Goal: Use online tool/utility

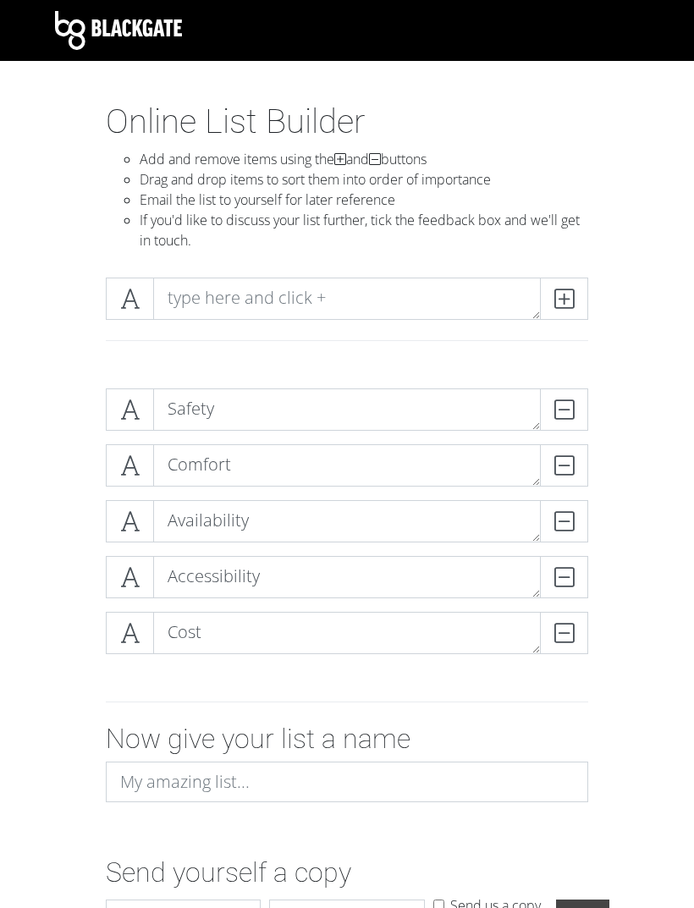
click at [80, 461] on div "Safety DELETE Comfort DELETE Availability DELETE Accessibility DELETE Cost DELE…" at bounding box center [346, 528] width 609 height 306
click at [90, 403] on div "Safety DELETE Comfort DELETE Availability DELETE Accessibility DELETE Cost DELE…" at bounding box center [346, 528] width 609 height 306
click at [76, 575] on div "Safety DELETE Comfort DELETE Availability DELETE Accessibility DELETE Cost DELE…" at bounding box center [346, 528] width 609 height 306
click at [67, 408] on div "Safety DELETE Comfort DELETE Availability DELETE Accessibility DELETE Cost DELE…" at bounding box center [346, 528] width 609 height 306
click at [68, 408] on div "Safety DELETE Comfort DELETE Availability DELETE Accessibility DELETE Cost DELE…" at bounding box center [346, 528] width 609 height 306
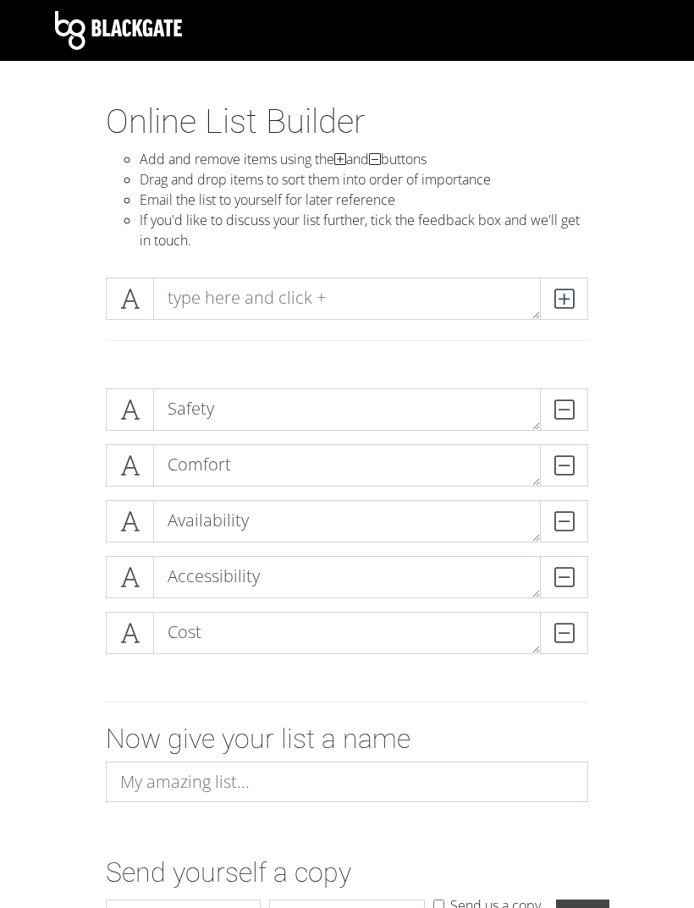
click at [67, 527] on div "Safety DELETE Comfort DELETE Availability DELETE Accessibility DELETE Cost DELE…" at bounding box center [346, 528] width 609 height 306
click at [59, 460] on div "Safety DELETE Comfort DELETE Availability DELETE Accessibility DELETE Cost DELE…" at bounding box center [346, 528] width 609 height 306
click at [71, 640] on div "Safety DELETE Comfort DELETE Availability DELETE Accessibility DELETE Cost DELE…" at bounding box center [346, 528] width 609 height 306
click at [69, 460] on div "Safety DELETE Comfort DELETE Availability DELETE Accessibility DELETE Cost DELE…" at bounding box center [346, 528] width 609 height 306
click at [66, 639] on div "Safety DELETE Comfort DELETE Availability DELETE Accessibility DELETE Cost DELE…" at bounding box center [346, 528] width 609 height 306
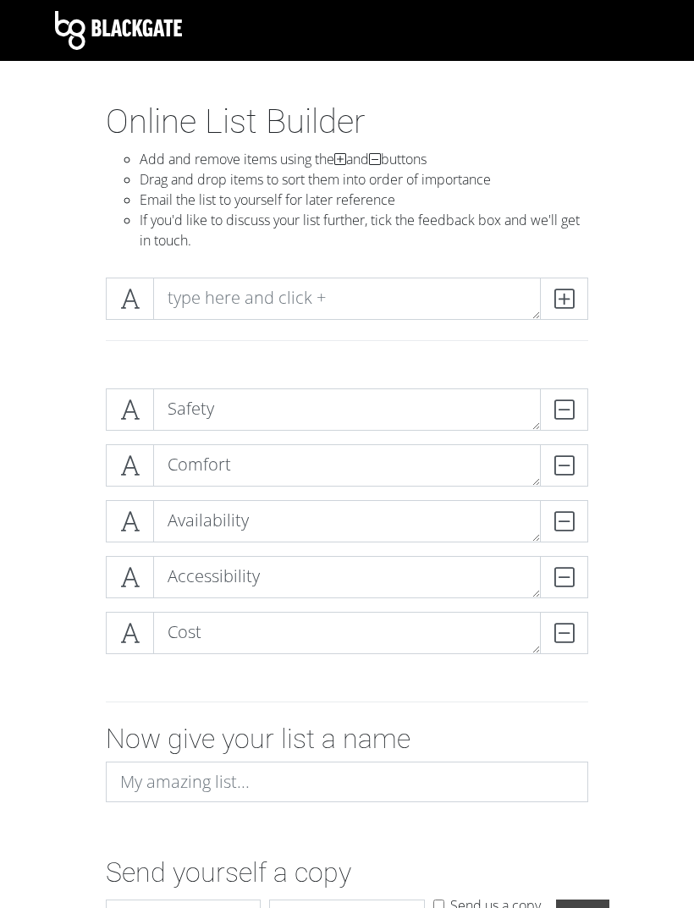
click at [69, 472] on div "Safety DELETE Comfort DELETE Availability DELETE Accessibility DELETE Cost DELE…" at bounding box center [346, 528] width 609 height 306
click at [34, 541] on form "Safety DELETE Comfort DELETE Availability DELETE Accessibility DELETE Cost DELE…" at bounding box center [347, 659] width 694 height 569
click at [68, 475] on div "Safety DELETE Comfort DELETE Availability DELETE Accessibility DELETE Cost DELE…" at bounding box center [346, 528] width 609 height 306
click at [74, 514] on div "Safety DELETE Comfort DELETE Availability DELETE Accessibility DELETE Cost DELE…" at bounding box center [346, 528] width 609 height 306
click at [70, 583] on div "Safety DELETE Comfort DELETE Availability DELETE Accessibility DELETE Cost DELE…" at bounding box center [346, 528] width 609 height 306
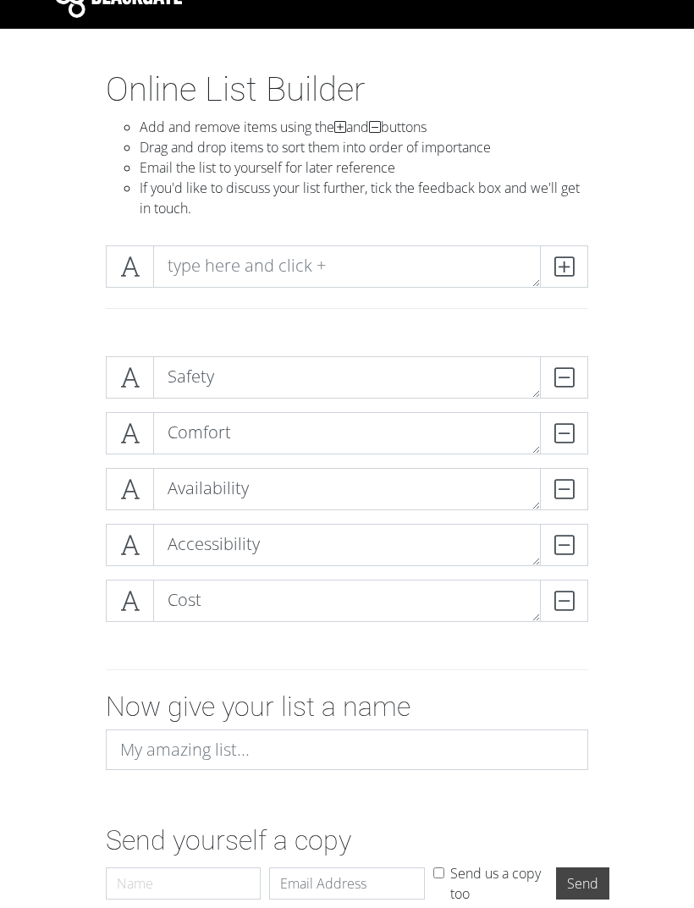
scroll to position [32, 0]
click at [57, 379] on div "Safety DELETE Comfort DELETE Availability DELETE Accessibility DELETE Cost DELE…" at bounding box center [346, 496] width 609 height 306
click at [58, 375] on div "Comfort DELETE Safety DELETE Availability DELETE Accessibility DELETE Cost DELE…" at bounding box center [346, 496] width 609 height 306
click at [77, 610] on div "Comfort DELETE Safety DELETE Availability DELETE Accessibility DELETE Cost DELE…" at bounding box center [346, 496] width 609 height 306
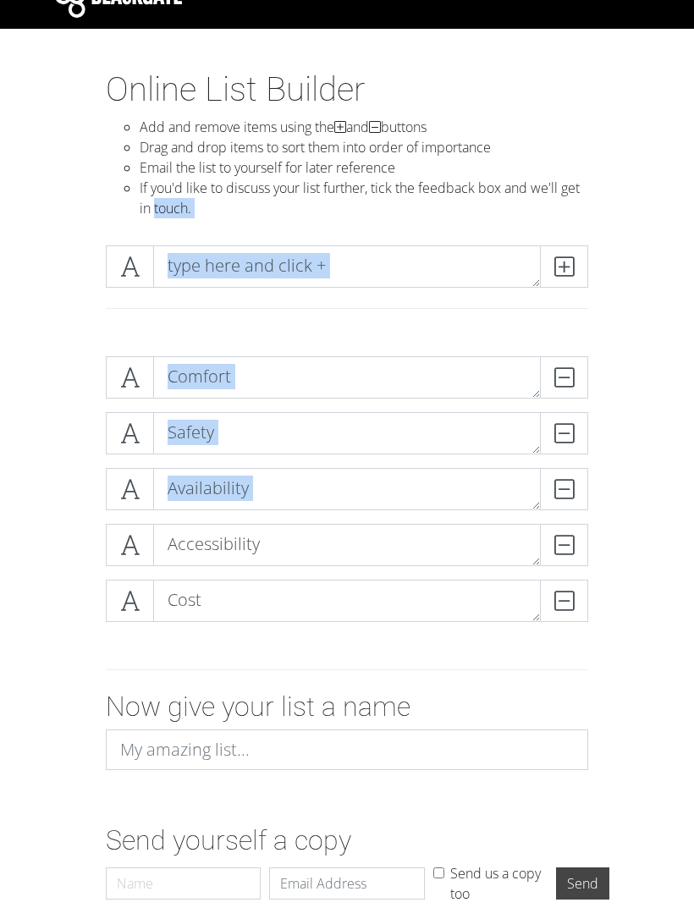
click at [30, 536] on form "Comfort DELETE Safety DELETE Availability DELETE Accessibility DELETE Cost DELE…" at bounding box center [347, 627] width 694 height 569
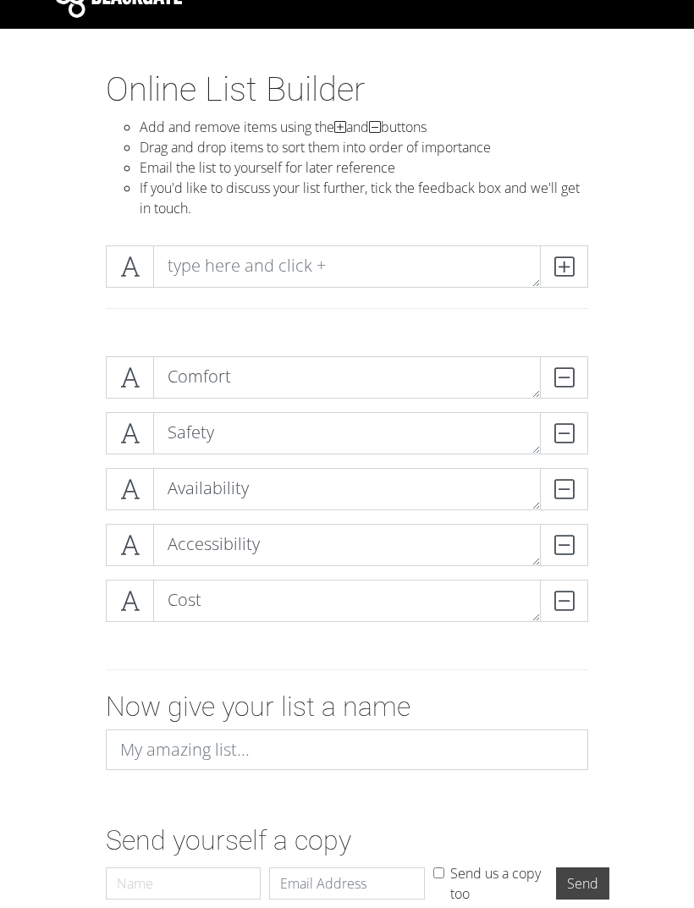
click at [52, 365] on div "Comfort DELETE Safety DELETE Availability DELETE Accessibility DELETE Cost DELE…" at bounding box center [346, 496] width 609 height 306
click at [52, 372] on div "Comfort DELETE Safety DELETE Availability DELETE Accessibility DELETE Cost DELE…" at bounding box center [346, 496] width 609 height 306
click at [59, 378] on div "Comfort DELETE Safety DELETE Availability DELETE Accessibility DELETE Cost DELE…" at bounding box center [346, 496] width 609 height 306
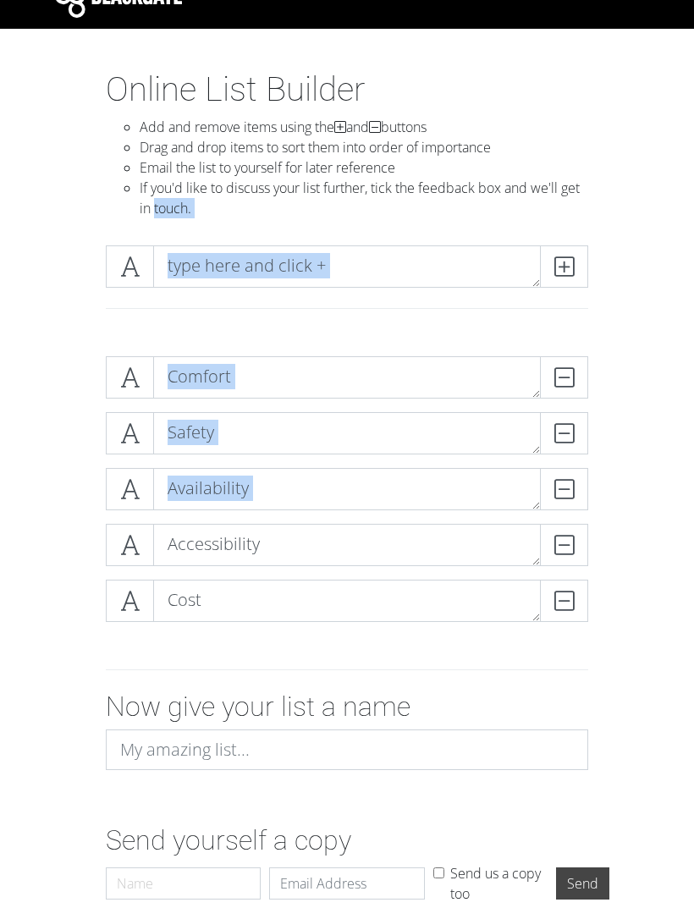
click at [75, 509] on div "Comfort DELETE Safety DELETE Availability DELETE Accessibility DELETE Cost DELE…" at bounding box center [346, 496] width 609 height 306
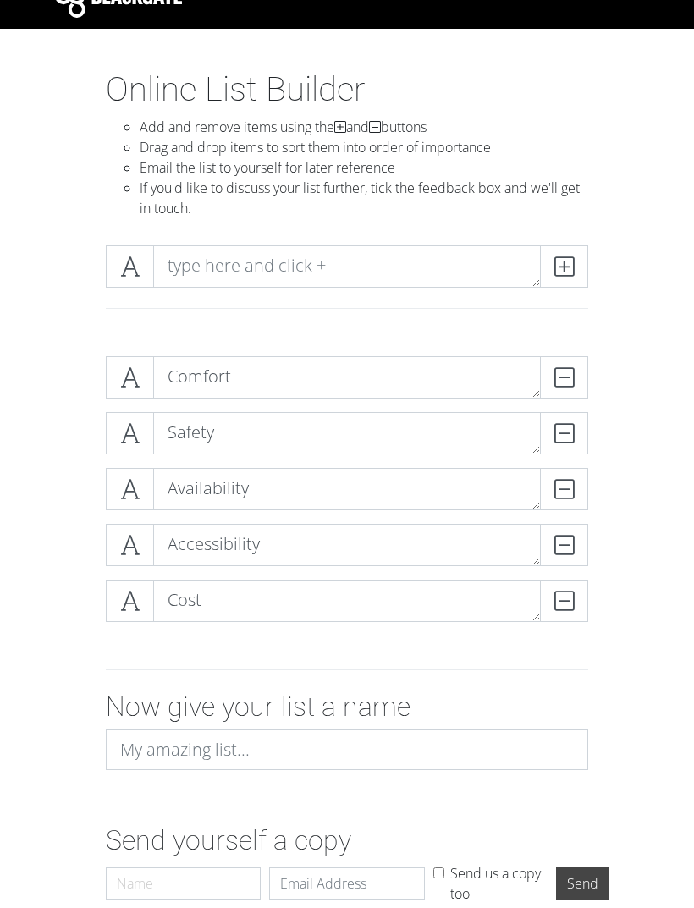
click at [52, 369] on div "Comfort DELETE Safety DELETE Availability DELETE Accessibility DELETE Cost DELE…" at bounding box center [346, 496] width 609 height 306
click at [58, 426] on div "Comfort DELETE Safety DELETE Availability DELETE Accessibility DELETE Cost DELE…" at bounding box center [346, 496] width 609 height 306
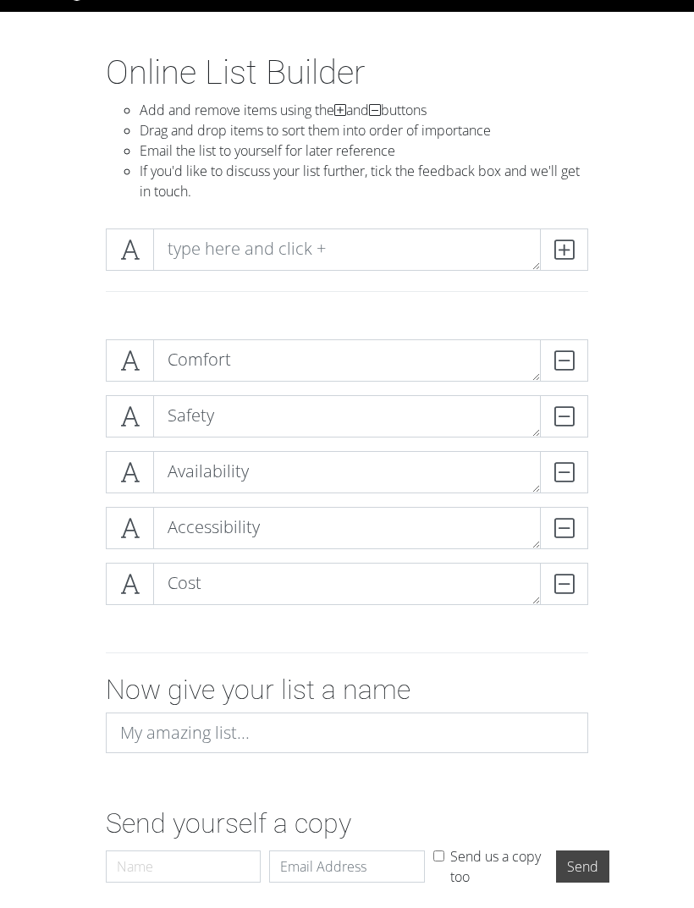
scroll to position [69, 0]
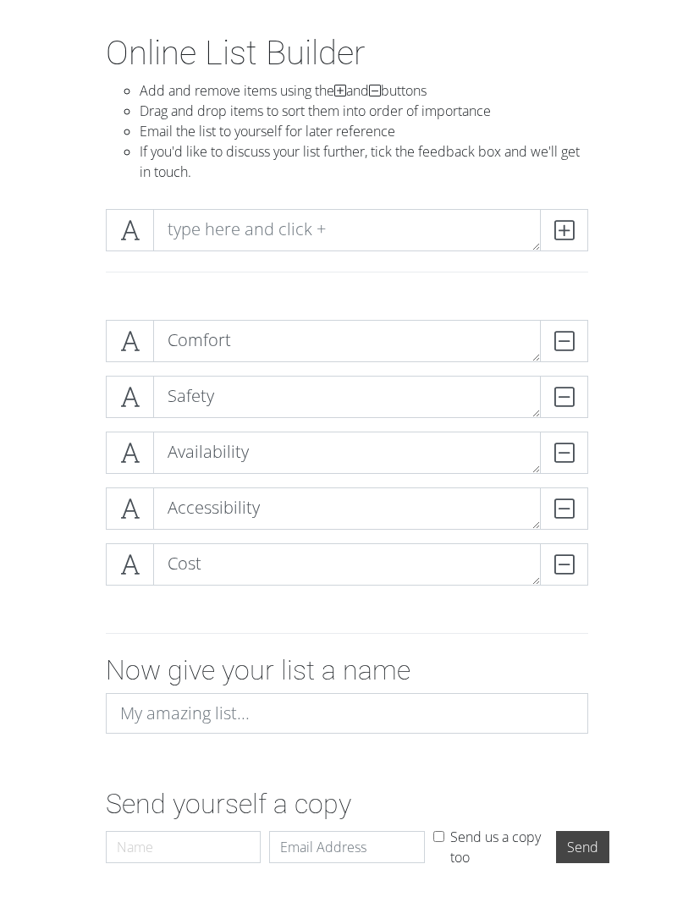
click at [60, 360] on div "Comfort DELETE Safety DELETE Availability DELETE Accessibility DELETE Cost DELE…" at bounding box center [346, 459] width 609 height 306
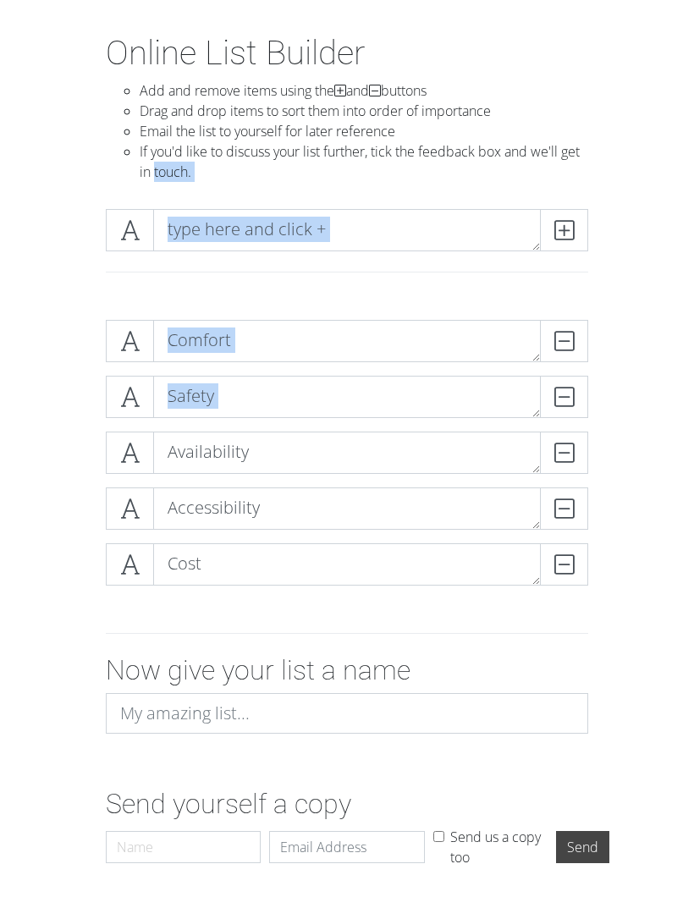
click at [621, 620] on div at bounding box center [346, 633] width 609 height 41
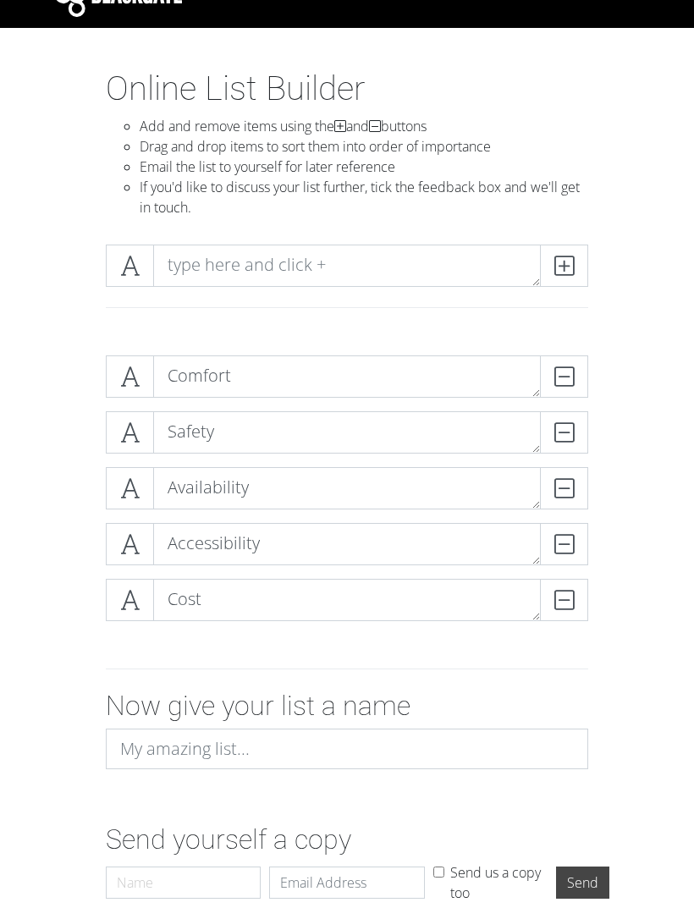
scroll to position [35, 0]
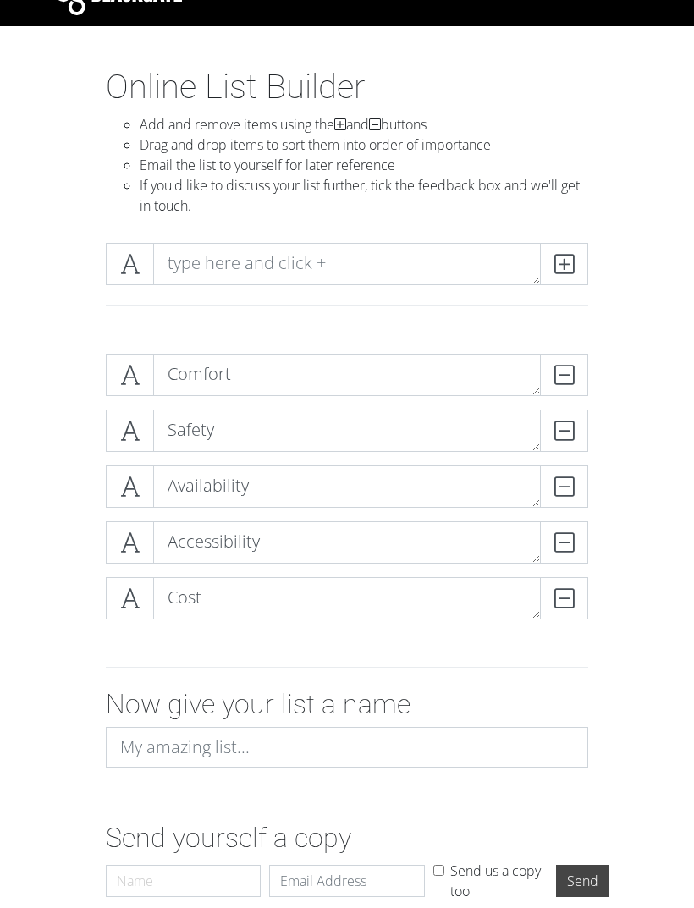
click at [45, 431] on div "Comfort DELETE Safety DELETE Availability DELETE Accessibility DELETE Cost DELE…" at bounding box center [346, 493] width 609 height 306
click at [47, 607] on div "Comfort DELETE Safety DELETE Availability DELETE Accessibility DELETE Cost DELE…" at bounding box center [346, 493] width 609 height 306
click at [60, 437] on div "Comfort DELETE Safety DELETE Availability DELETE Accessibility DELETE Cost DELE…" at bounding box center [346, 493] width 609 height 306
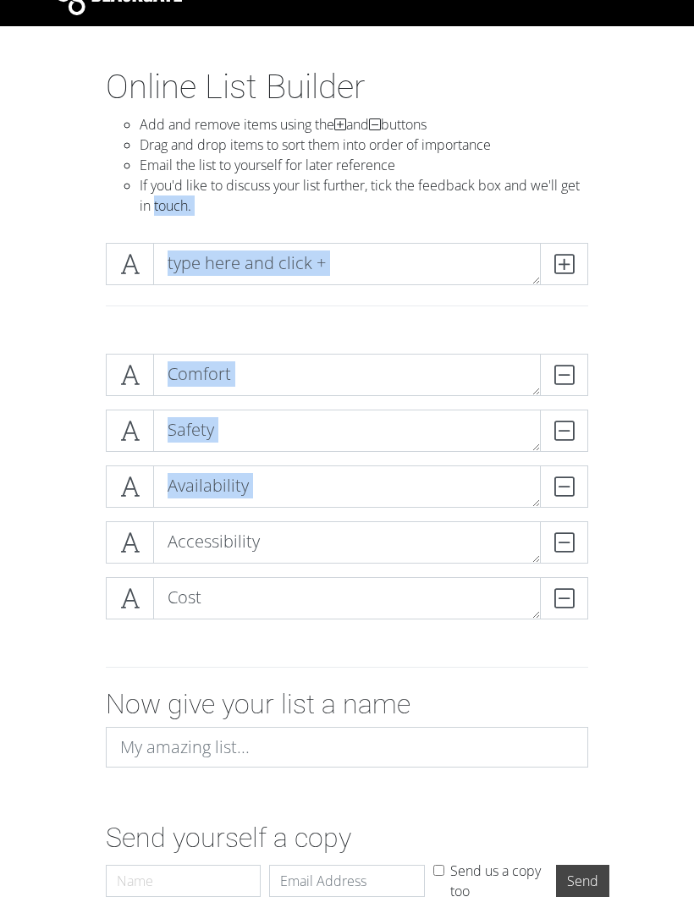
click at [52, 698] on div "Now give your list a name" at bounding box center [346, 734] width 609 height 93
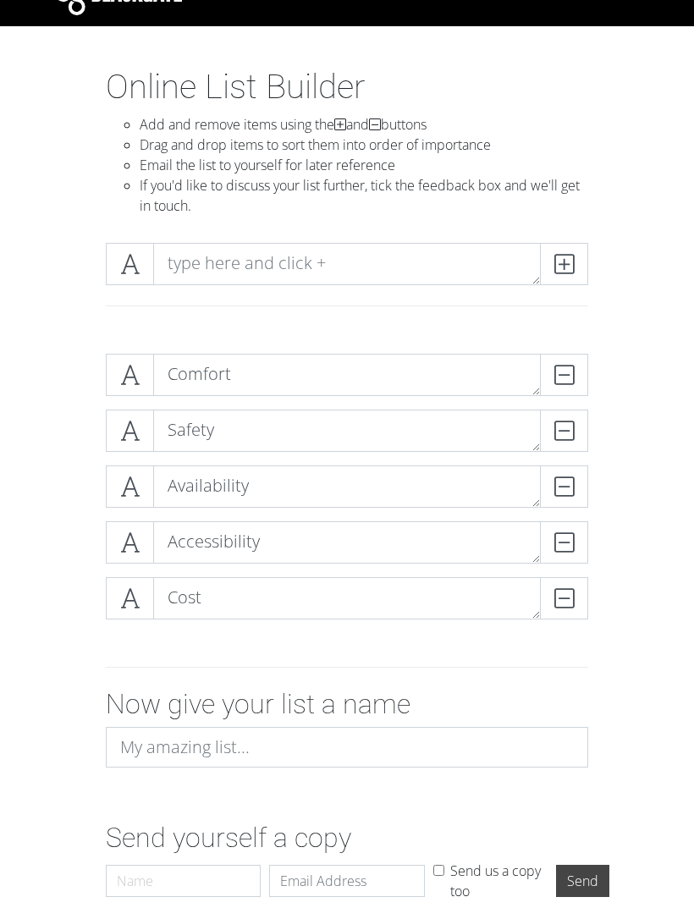
click at [78, 441] on div "Comfort DELETE Safety DELETE Availability DELETE Accessibility DELETE Cost DELE…" at bounding box center [346, 493] width 609 height 306
click at [80, 493] on div "Comfort DELETE Safety DELETE Availability DELETE Accessibility DELETE Cost DELE…" at bounding box center [346, 493] width 609 height 306
click at [72, 529] on div "Comfort DELETE Safety DELETE Availability DELETE Accessibility DELETE Cost DELE…" at bounding box center [346, 493] width 609 height 306
click at [67, 592] on div "Comfort DELETE Safety DELETE Availability DELETE Accessibility DELETE Cost DELE…" at bounding box center [346, 493] width 609 height 306
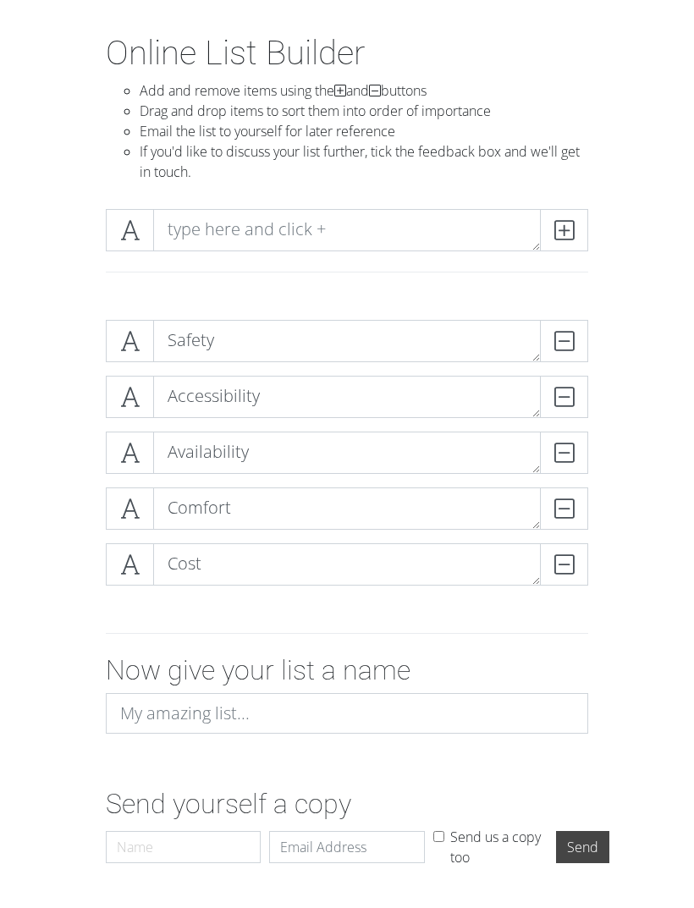
click at [597, 289] on div at bounding box center [347, 279] width 508 height 28
click at [327, 338] on textarea "Safety" at bounding box center [346, 341] width 387 height 42
click at [655, 480] on form "Safety DELETE Accessibility DELETE Availability DELETE Comfort DELETE Cost DELE…" at bounding box center [347, 590] width 694 height 569
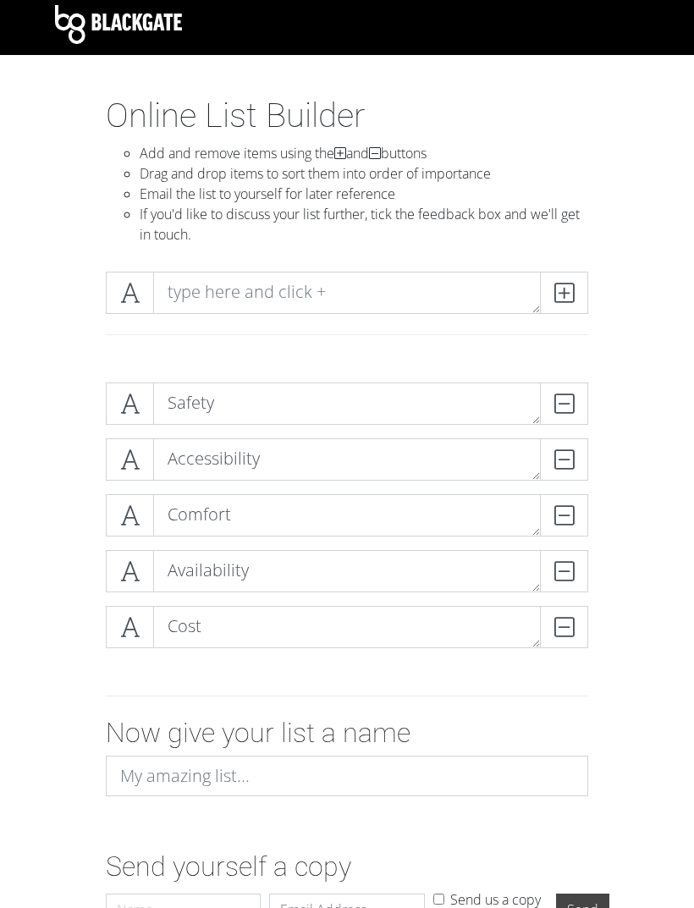
scroll to position [0, 0]
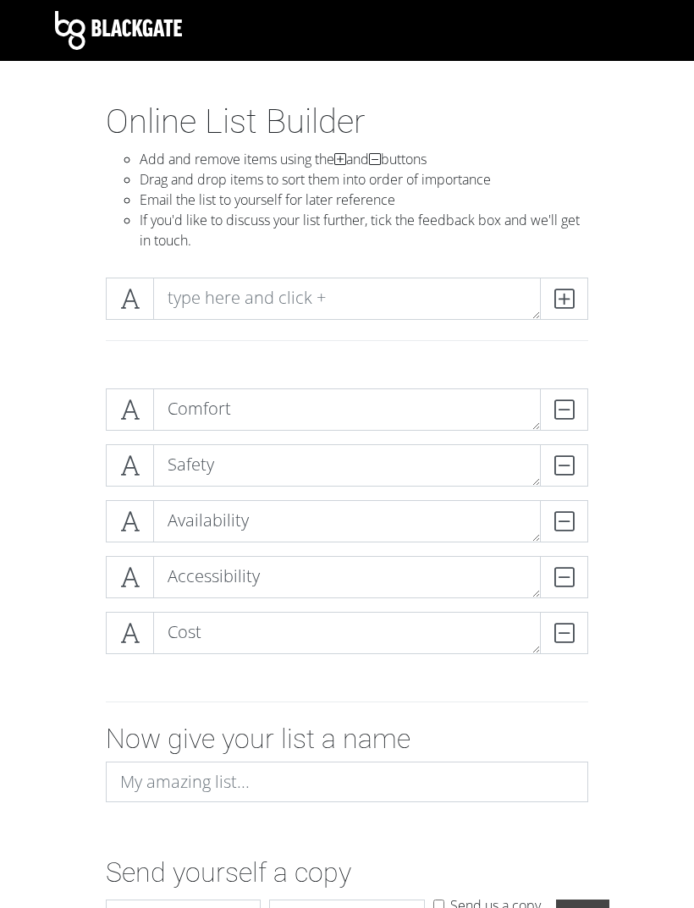
click at [36, 422] on form "Comfort DELETE Safety DELETE Availability DELETE Accessibility DELETE Cost DELE…" at bounding box center [347, 659] width 694 height 569
click at [42, 386] on div "Comfort DELETE Safety DELETE Availability DELETE Accessibility DELETE Cost DELE…" at bounding box center [346, 528] width 609 height 306
click at [66, 403] on div "Comfort DELETE Safety DELETE Availability DELETE Accessibility DELETE Cost DELE…" at bounding box center [346, 528] width 609 height 306
click at [81, 585] on div "Comfort DELETE Safety DELETE Availability DELETE Accessibility DELETE Cost DELE…" at bounding box center [346, 528] width 609 height 306
click at [655, 491] on form "Comfort DELETE Safety DELETE Availability DELETE Accessibility DELETE Cost DELE…" at bounding box center [347, 659] width 694 height 569
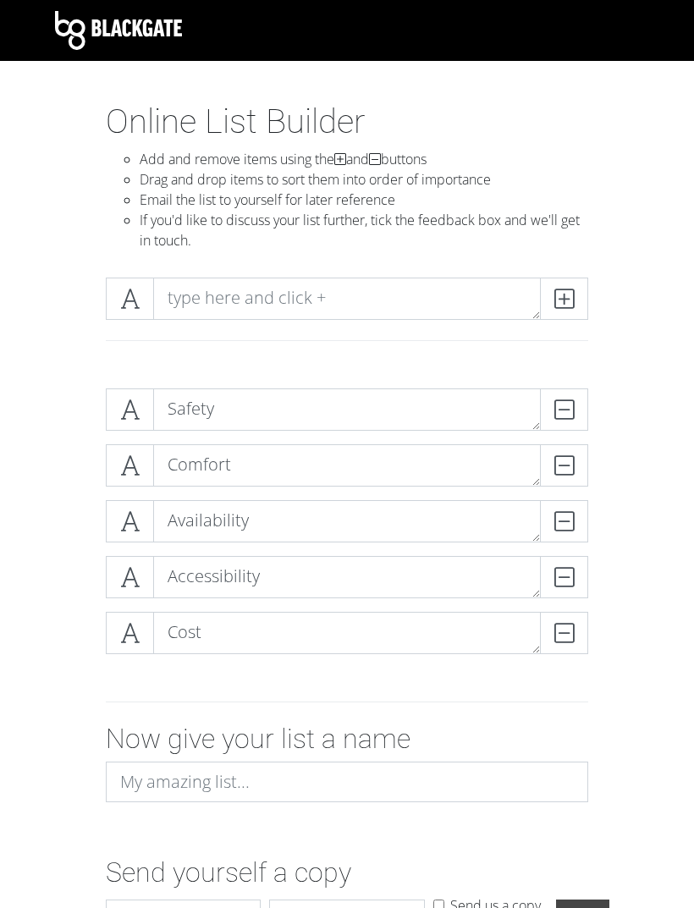
click at [49, 401] on div "Safety DELETE Comfort DELETE Availability DELETE Accessibility DELETE Cost DELE…" at bounding box center [346, 528] width 609 height 306
click at [56, 605] on div "Safety DELETE Comfort DELETE Availability DELETE Accessibility DELETE Cost DELE…" at bounding box center [346, 528] width 609 height 306
click at [61, 397] on div "Safety DELETE Comfort DELETE Availability DELETE Accessibility DELETE Cost DELE…" at bounding box center [346, 528] width 609 height 306
click at [74, 532] on div "Safety DELETE Comfort DELETE Availability DELETE Accessibility DELETE Cost DELE…" at bounding box center [346, 528] width 609 height 306
click at [78, 519] on div "Safety DELETE Comfort DELETE Availability DELETE Accessibility DELETE Cost DELE…" at bounding box center [346, 528] width 609 height 306
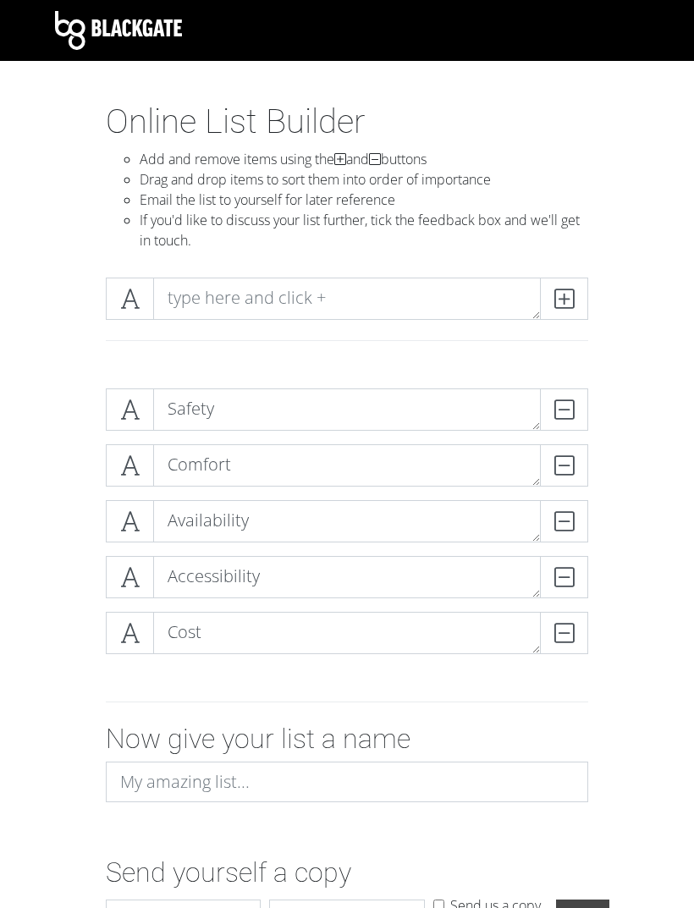
click at [85, 661] on div "Safety DELETE Comfort DELETE Availability DELETE Accessibility DELETE Cost DELE…" at bounding box center [346, 528] width 609 height 306
click at [73, 581] on div "Safety DELETE Comfort DELETE Availability DELETE Accessibility DELETE Cost DELE…" at bounding box center [346, 528] width 609 height 306
click at [74, 571] on div "Safety DELETE Comfort DELETE Availability DELETE Accessibility DELETE Cost DELE…" at bounding box center [346, 528] width 609 height 306
